Goal: Contribute content

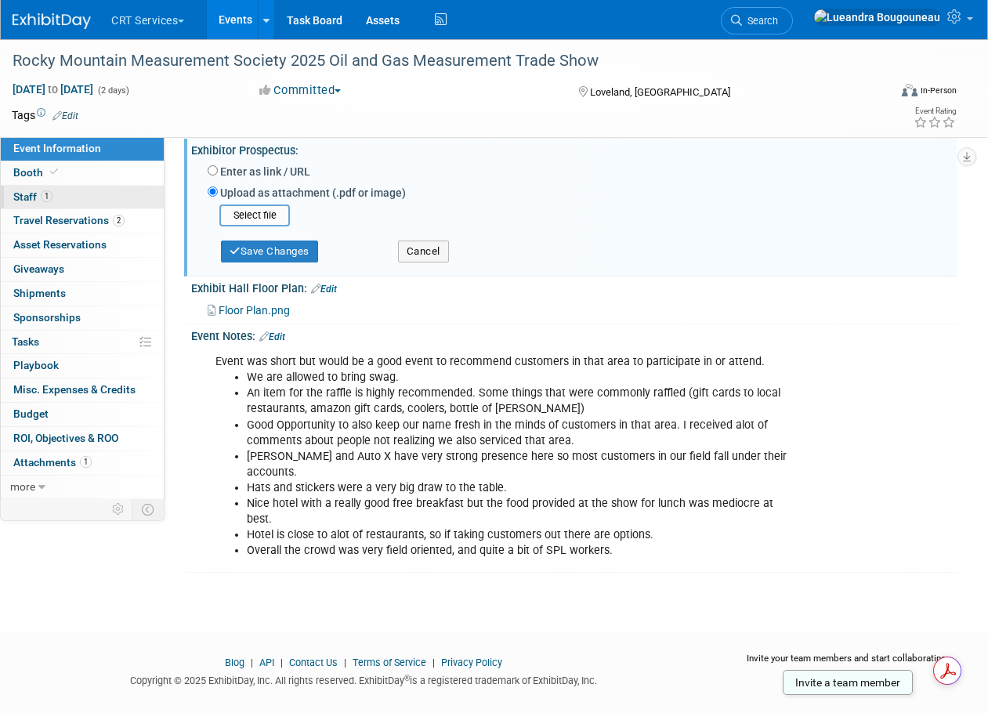
click at [71, 197] on link "1 Staff 1" at bounding box center [82, 197] width 163 height 23
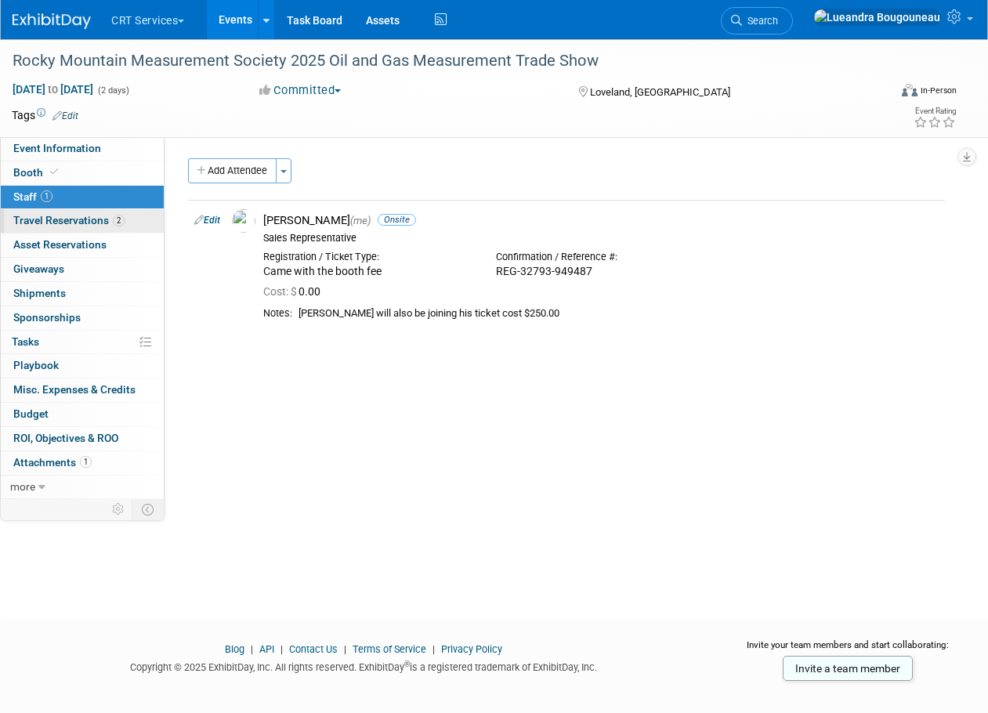
click at [64, 216] on span "Travel Reservations 2" at bounding box center [68, 220] width 111 height 13
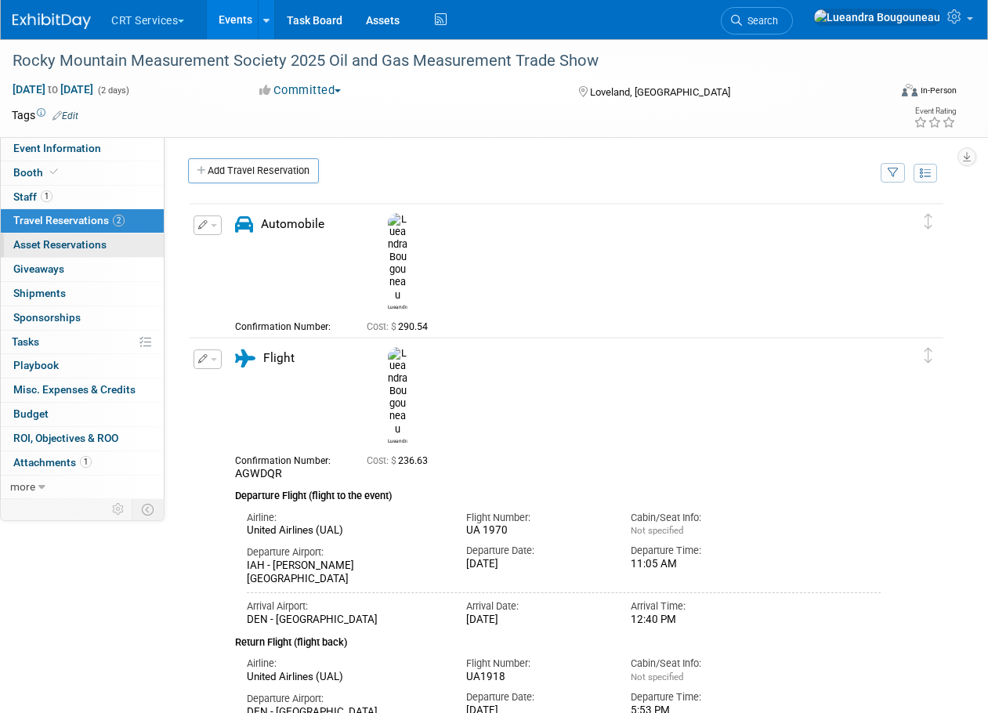
click at [56, 241] on span "Asset Reservations 0" at bounding box center [59, 244] width 93 height 13
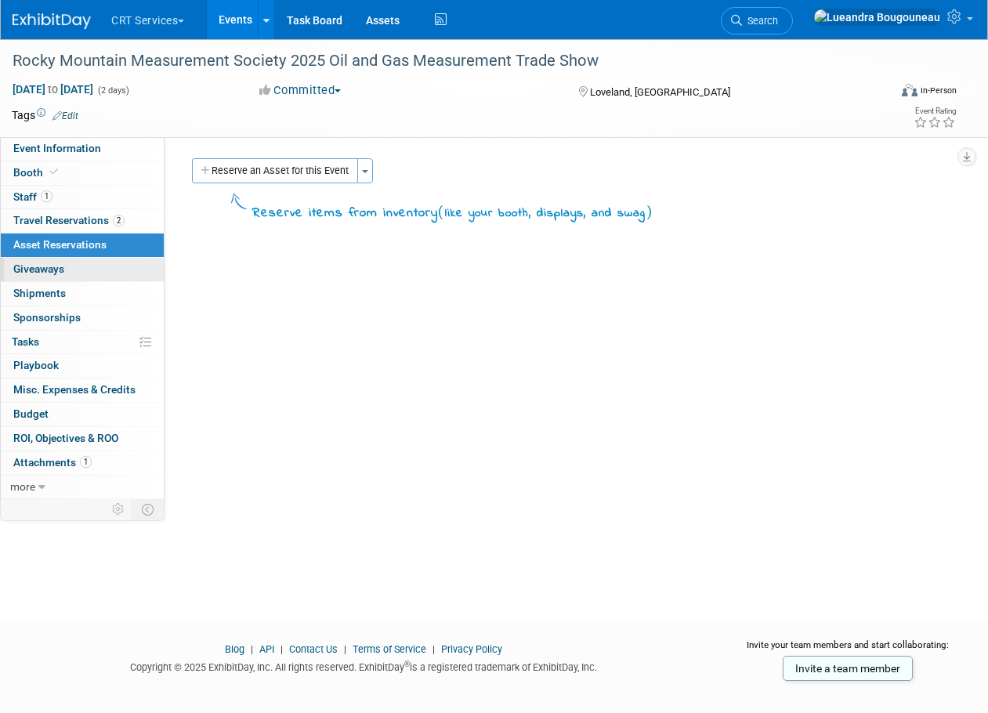
click at [49, 273] on span "Giveaways 0" at bounding box center [38, 268] width 51 height 13
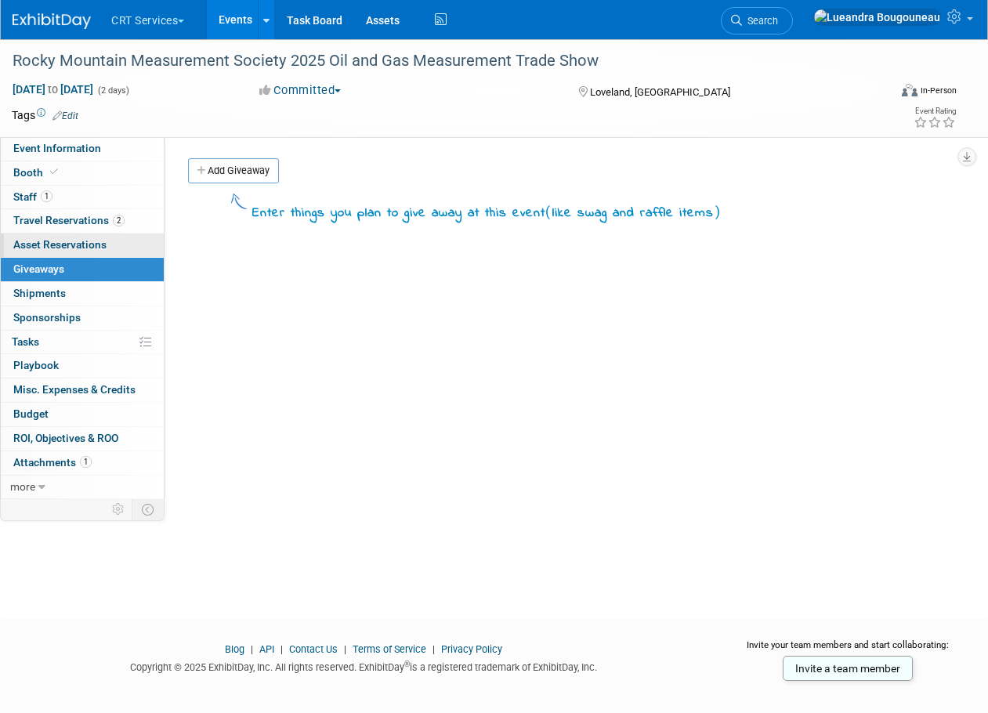
click at [46, 251] on span "Asset Reservations 0" at bounding box center [59, 244] width 93 height 13
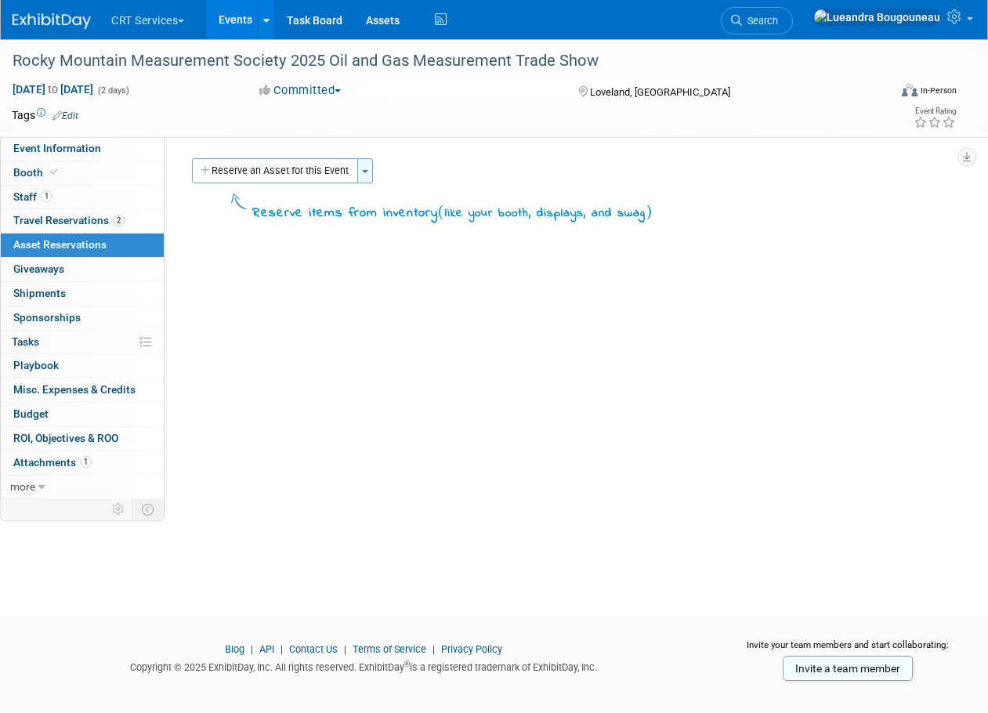
click at [363, 168] on button "Toggle Dropdown" at bounding box center [365, 170] width 16 height 25
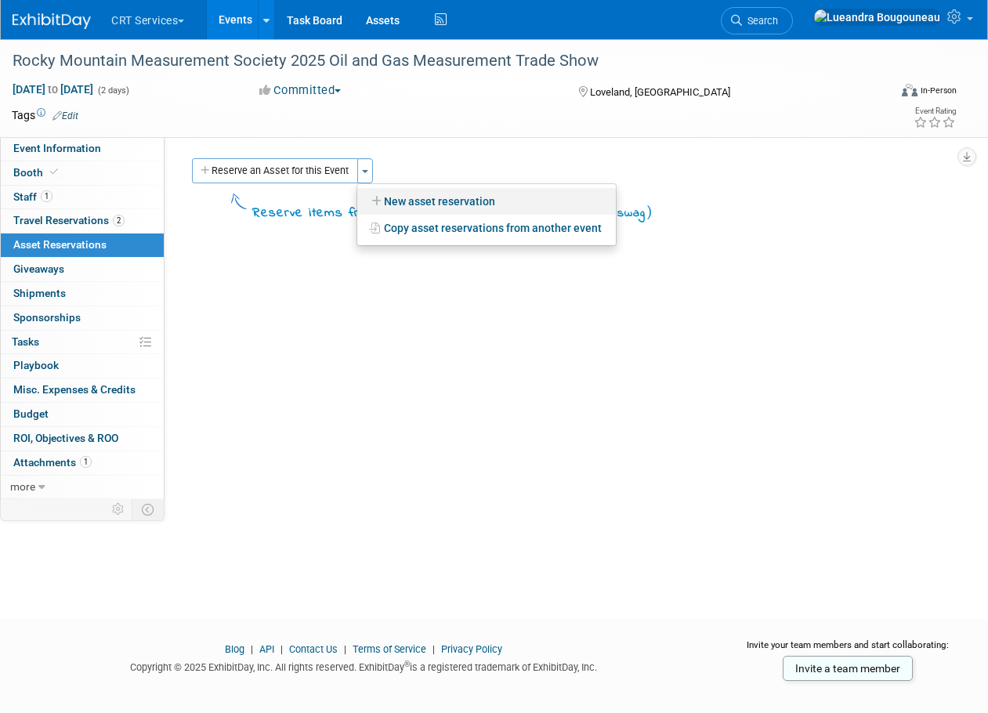
click at [375, 192] on link "New asset reservation" at bounding box center [486, 201] width 258 height 27
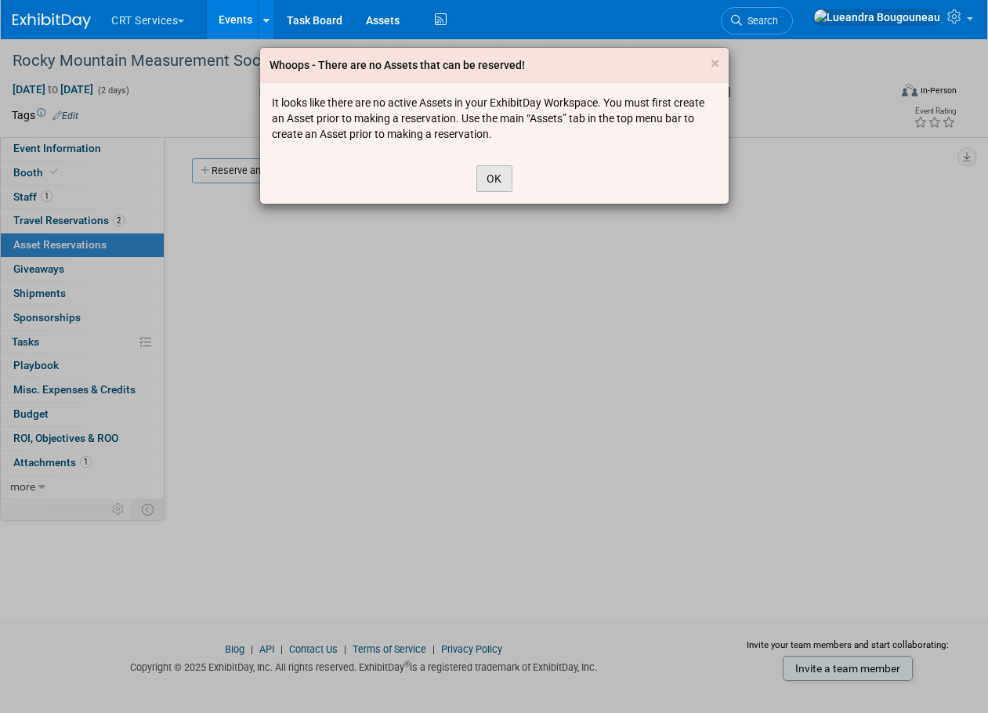
click at [493, 176] on button "OK" at bounding box center [494, 178] width 36 height 27
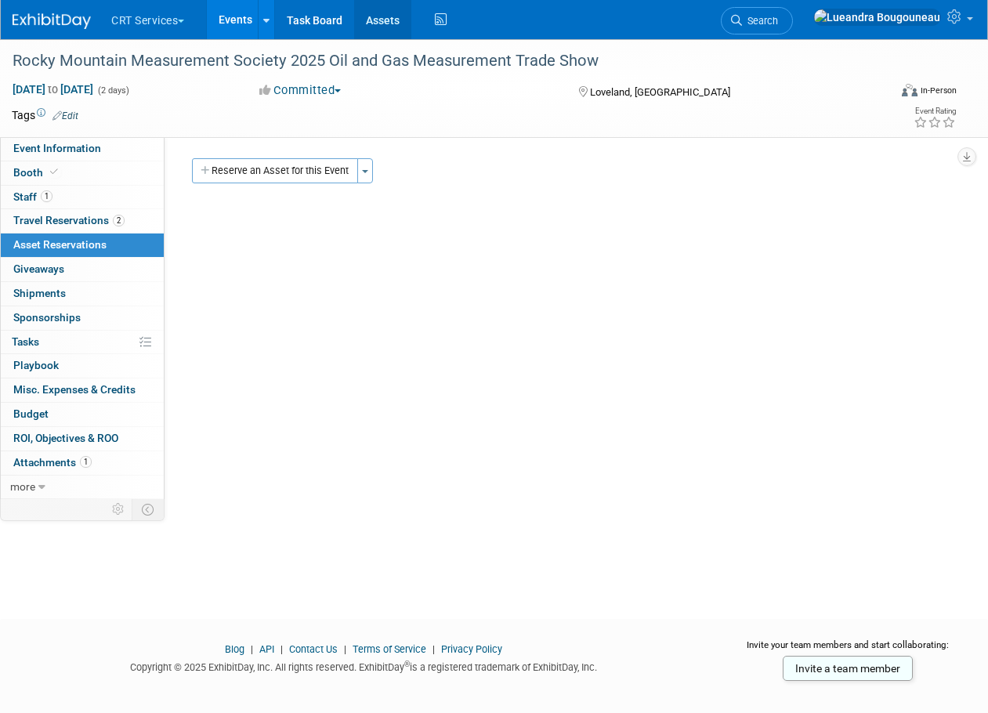
click at [395, 17] on link "Assets" at bounding box center [382, 19] width 57 height 39
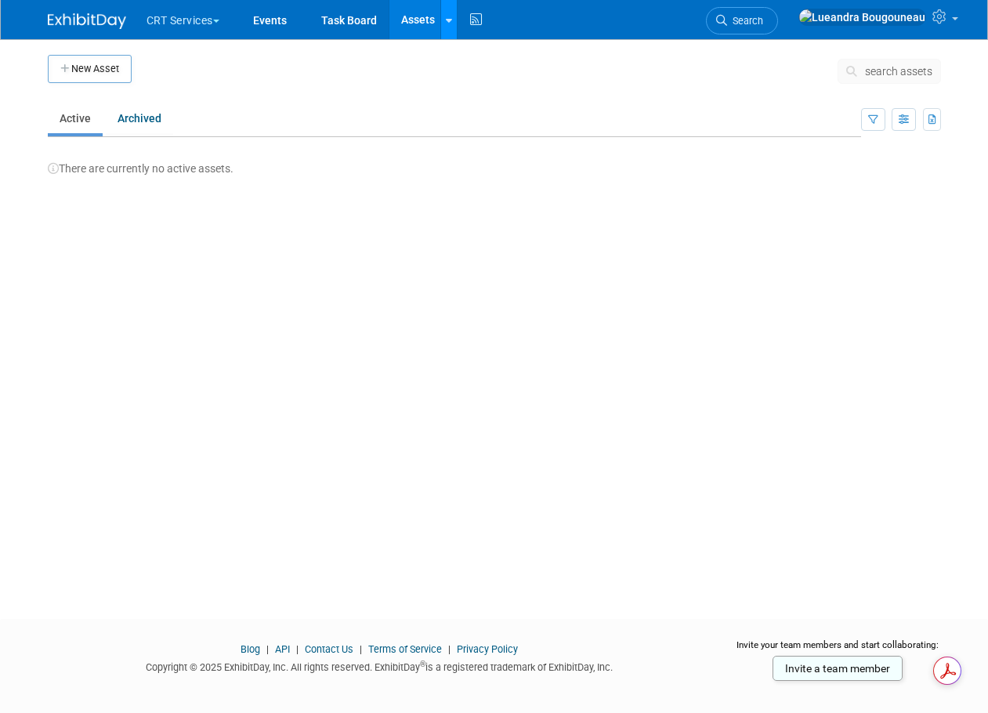
click at [450, 12] on div at bounding box center [449, 20] width 6 height 16
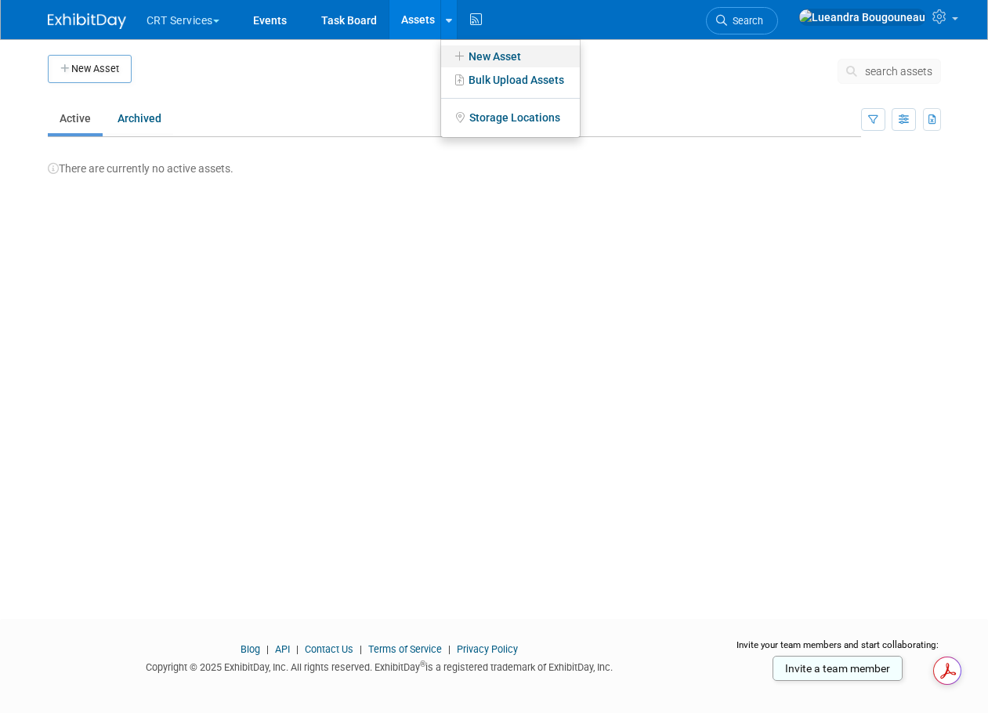
click at [455, 55] on icon at bounding box center [459, 56] width 17 height 11
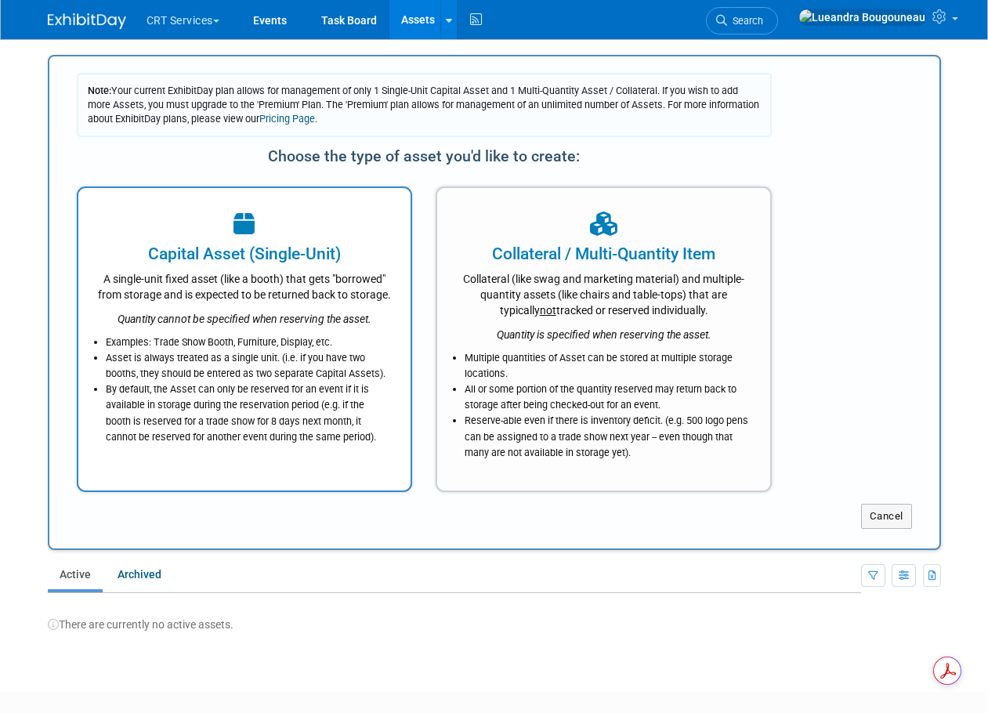
click at [244, 325] on icon "Quantity cannot be specified when reserving the asset." at bounding box center [244, 318] width 254 height 13
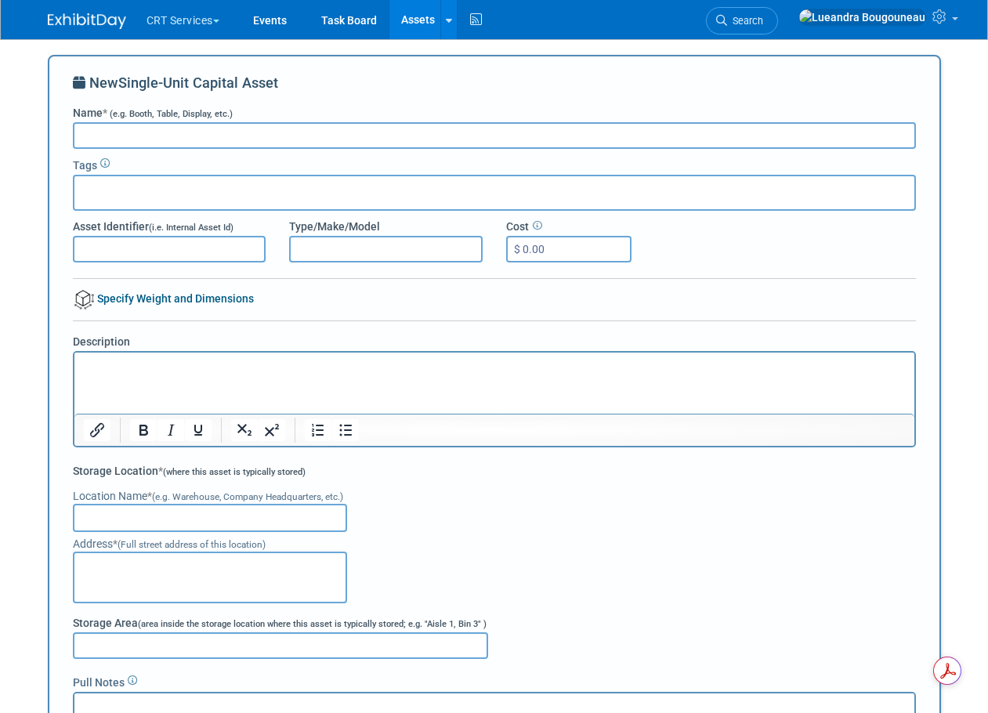
click at [164, 142] on input "Name * (e.g. Booth, Table, Display, etc.)" at bounding box center [494, 135] width 843 height 27
type input "D"
type input "Table Display"
click at [161, 374] on html at bounding box center [494, 363] width 840 height 22
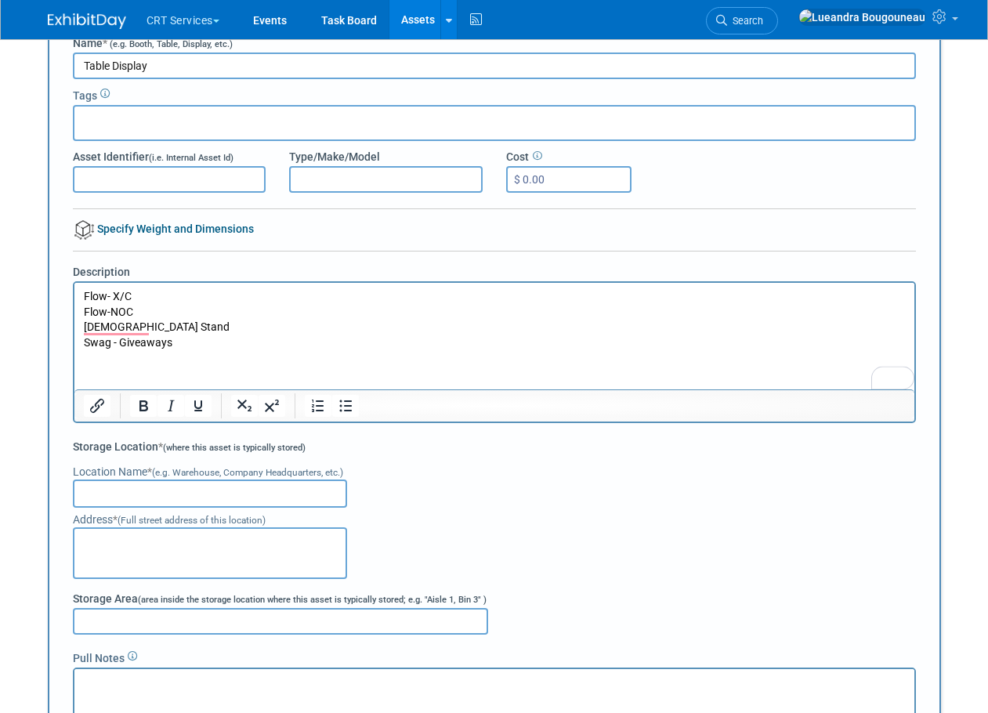
scroll to position [157, 0]
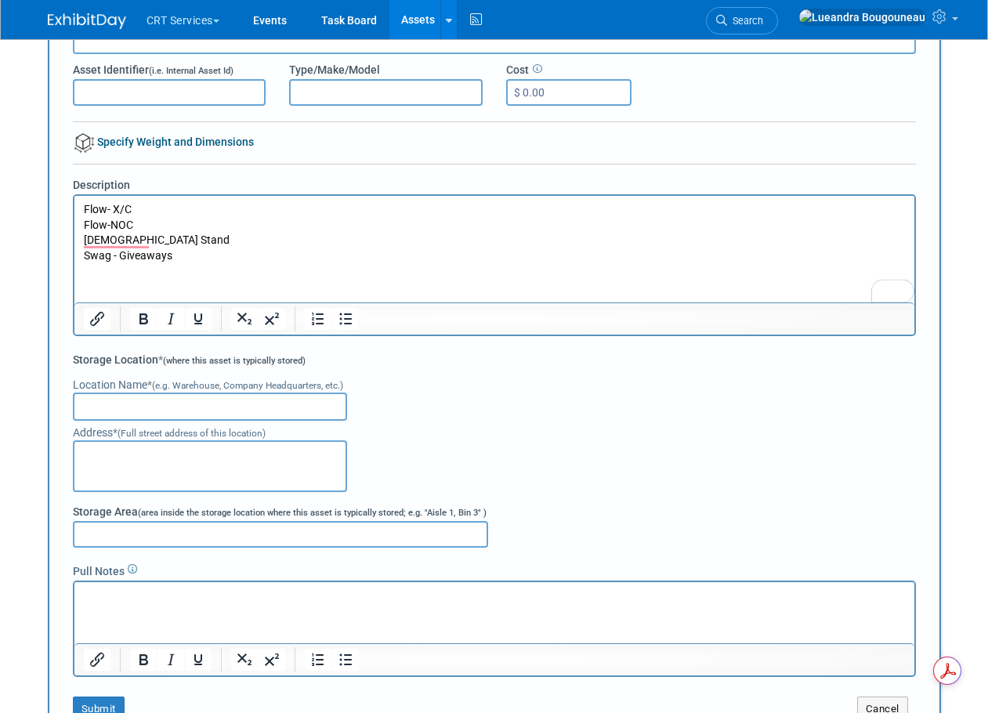
click at [104, 411] on input "text" at bounding box center [210, 406] width 274 height 28
type input "Company Warehouse"
click at [114, 479] on textarea at bounding box center [210, 466] width 274 height 52
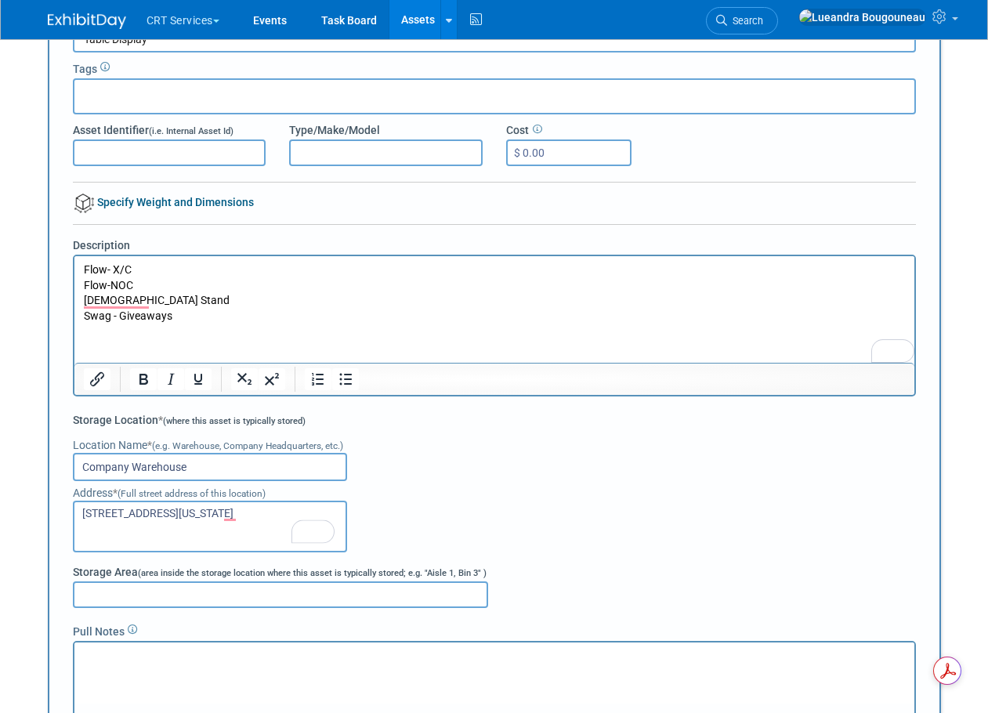
scroll to position [0, 0]
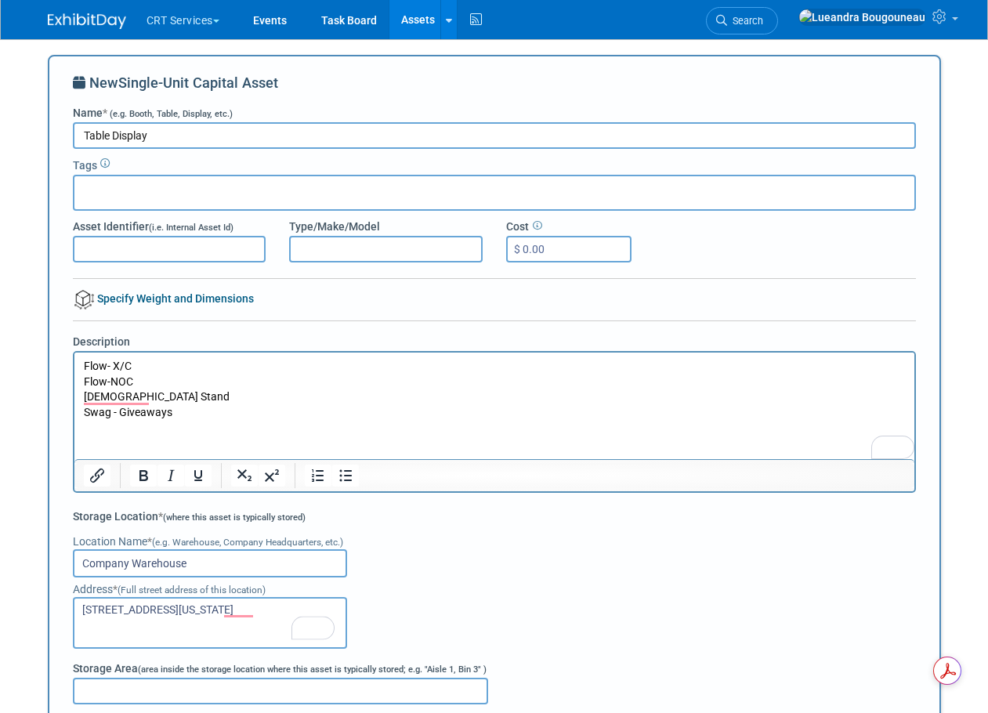
type textarea "[STREET_ADDRESS][US_STATE]"
click at [225, 416] on p "Swag - Giveaways" at bounding box center [494, 413] width 822 height 16
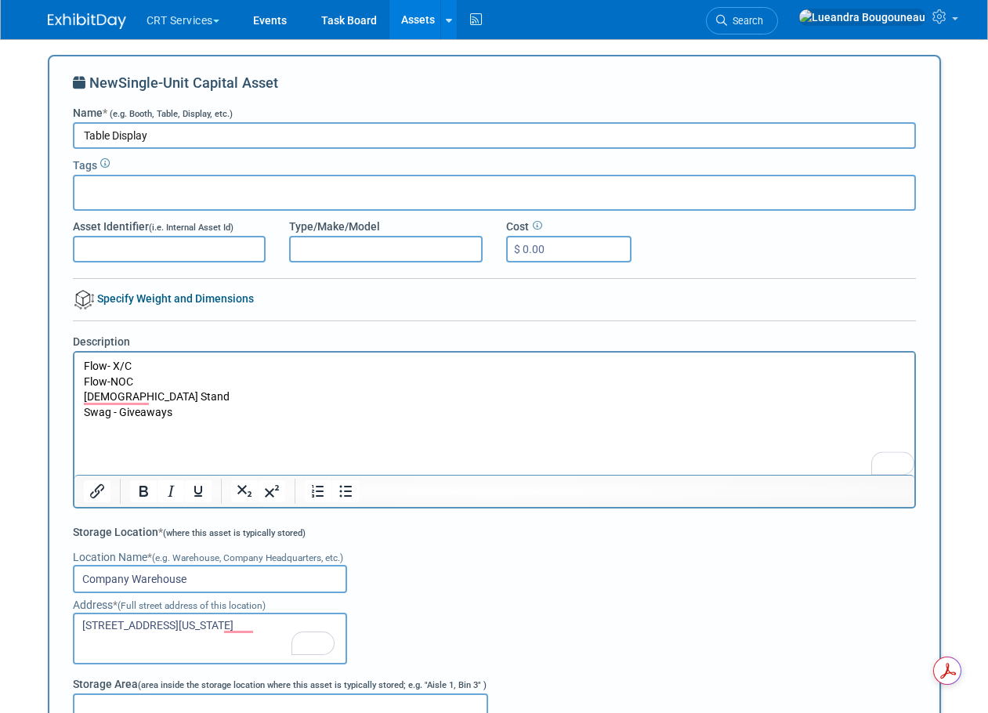
click at [209, 371] on p "Flow- X/C" at bounding box center [494, 367] width 822 height 16
click at [134, 382] on p "Flow-NOC" at bounding box center [494, 382] width 822 height 16
click at [233, 384] on p "Flow-NOC -" at bounding box center [494, 382] width 822 height 16
click at [223, 395] on p "[DEMOGRAPHIC_DATA] Stand" at bounding box center [494, 397] width 822 height 16
click at [104, 366] on p "Flow- X/C -" at bounding box center [494, 367] width 822 height 16
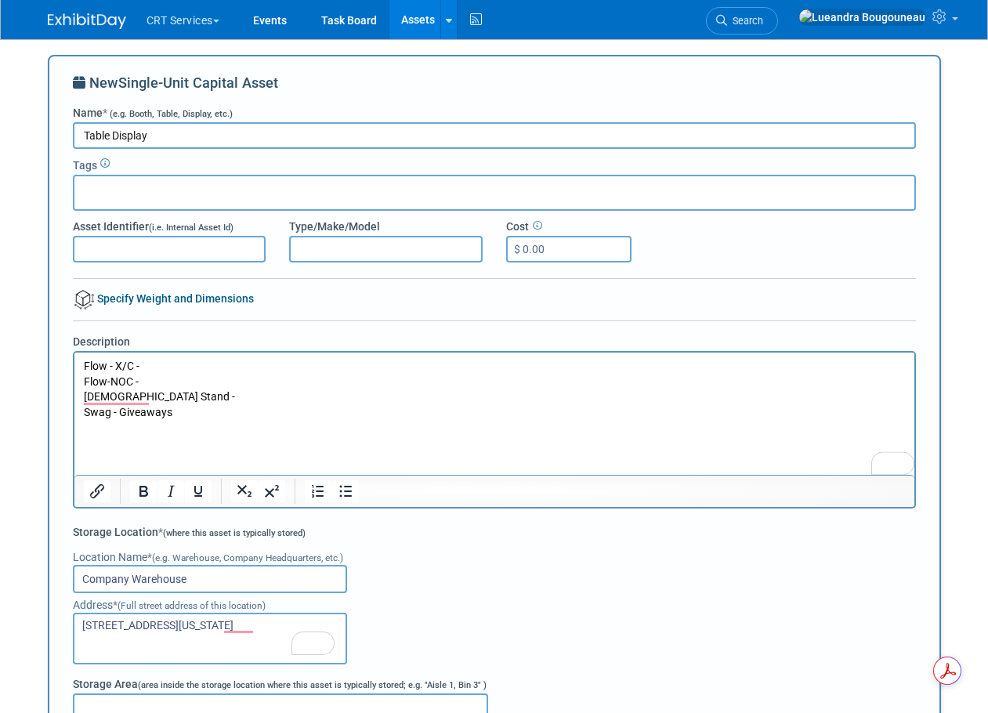
click at [147, 361] on p "Flow - X/C -" at bounding box center [494, 367] width 822 height 16
click at [125, 402] on p "[DEMOGRAPHIC_DATA] Stand -" at bounding box center [494, 397] width 822 height 16
click at [236, 412] on p "Swag - Giveaways" at bounding box center [494, 413] width 822 height 16
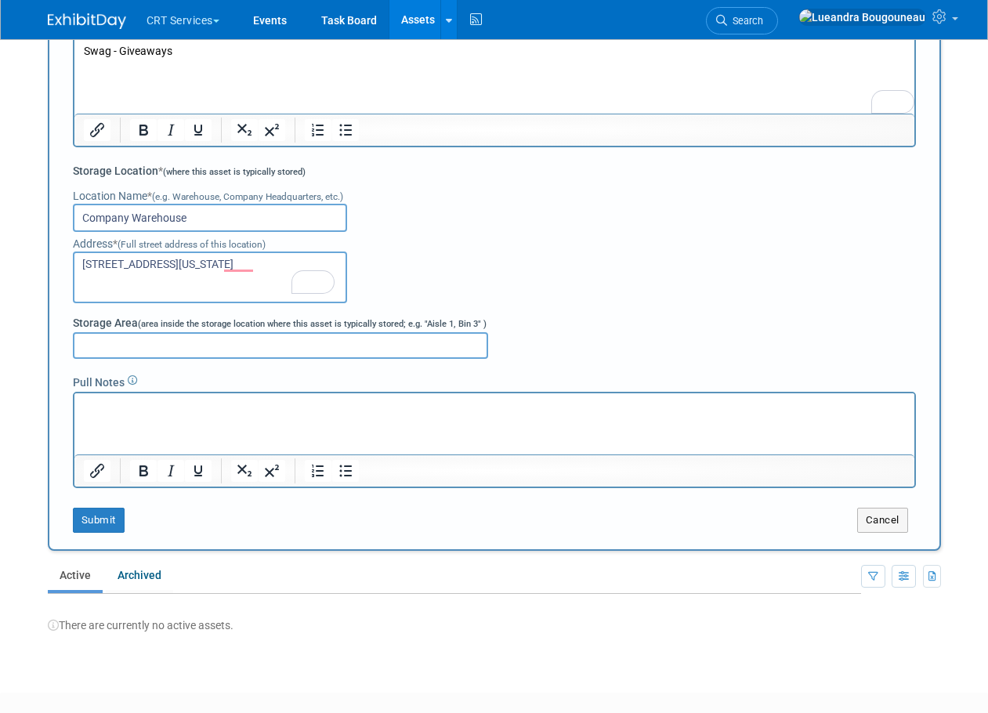
scroll to position [392, 0]
